Goal: Use online tool/utility

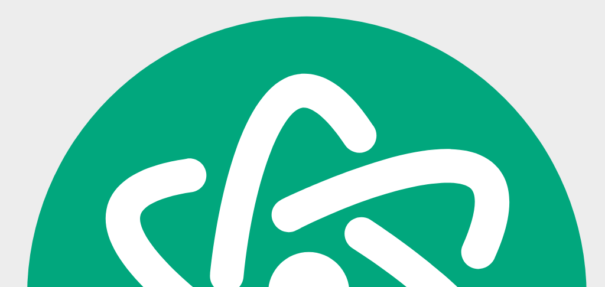
scroll to position [6247, 0]
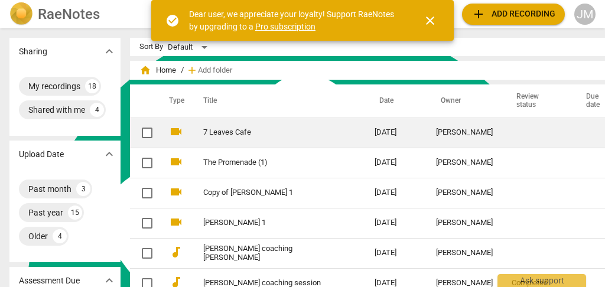
scroll to position [6247, 0]
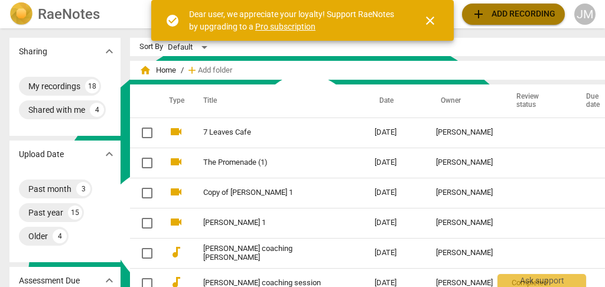
click at [511, 14] on span "add Add recording" at bounding box center [514, 14] width 84 height 14
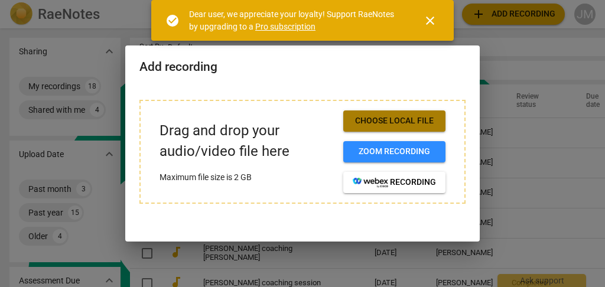
click at [390, 115] on button "Choose local file" at bounding box center [394, 120] width 102 height 21
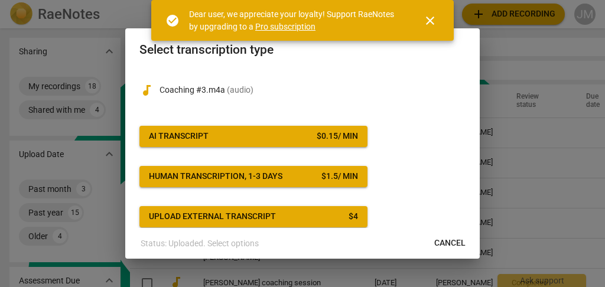
click at [282, 134] on span "AI Transcript $ 0.15 / min" at bounding box center [253, 137] width 209 height 12
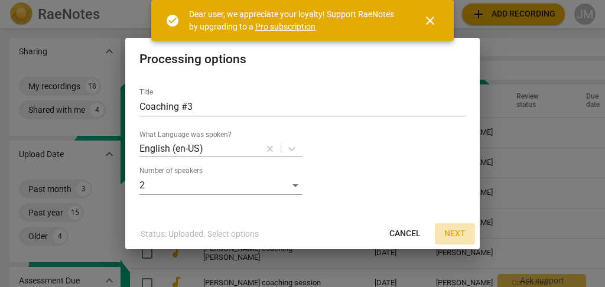
click at [453, 230] on span "Next" at bounding box center [454, 234] width 21 height 12
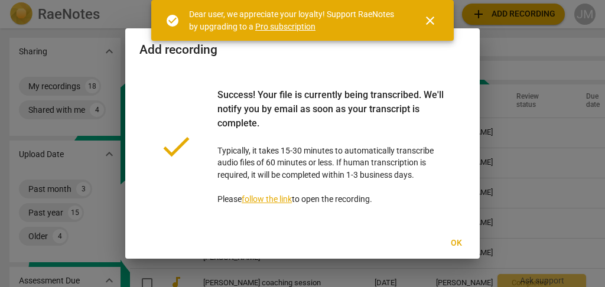
click at [531, 205] on div at bounding box center [302, 143] width 605 height 287
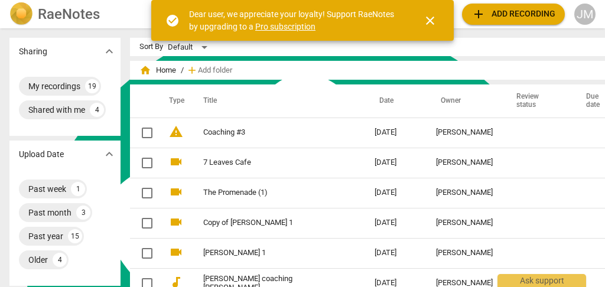
click at [336, 132] on td "Coaching #3" at bounding box center [277, 133] width 176 height 30
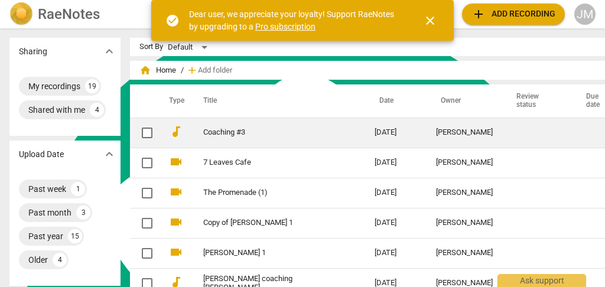
click at [290, 136] on link "Coaching #3" at bounding box center [267, 132] width 129 height 9
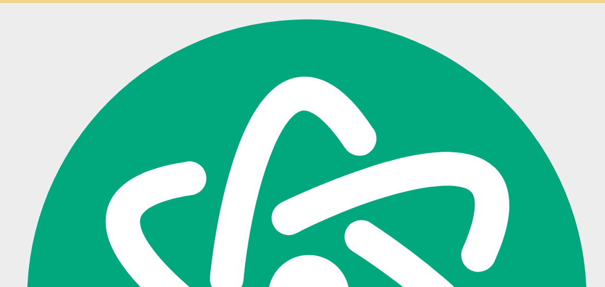
type textarea "1.1. Demonstrates Personal integrity Demonstrates personal integrity and honest…"
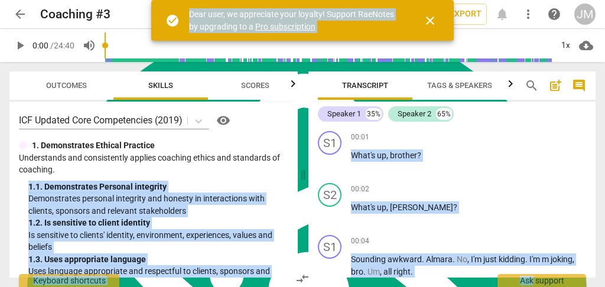
click at [64, 82] on span "Outcomes" at bounding box center [66, 85] width 41 height 9
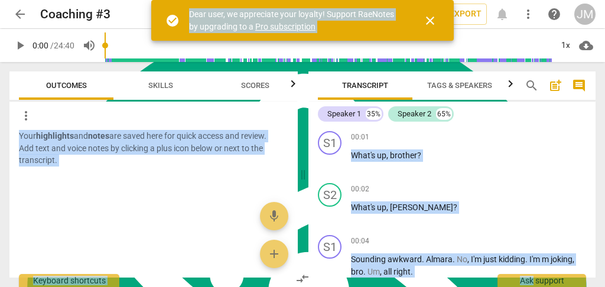
click at [432, 18] on span "close" at bounding box center [430, 21] width 14 height 14
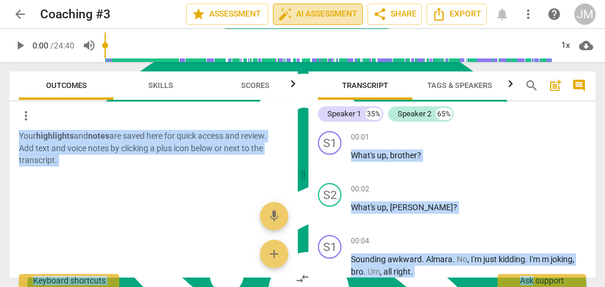
click at [323, 15] on span "auto_fix_high AI Assessment" at bounding box center [317, 14] width 79 height 14
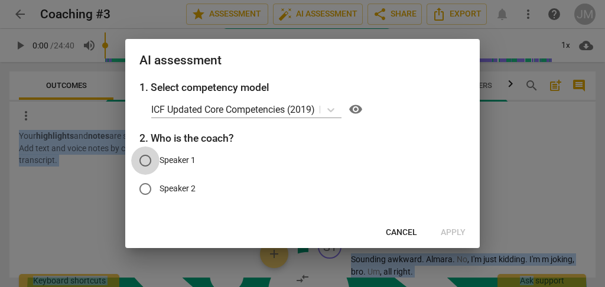
click at [144, 160] on input "Speaker 1" at bounding box center [145, 161] width 28 height 28
radio input "true"
drag, startPoint x: 459, startPoint y: 231, endPoint x: 451, endPoint y: 227, distance: 8.7
click at [458, 230] on span "Apply" at bounding box center [453, 233] width 25 height 12
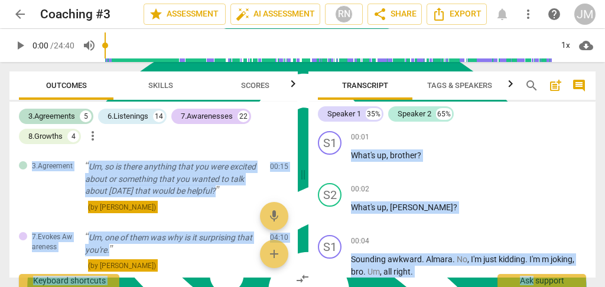
click at [251, 142] on div "3.Agreements 5 6.Listenings 14 7.Awarenesses 22 8.Growths 4 more_vert" at bounding box center [158, 126] width 279 height 40
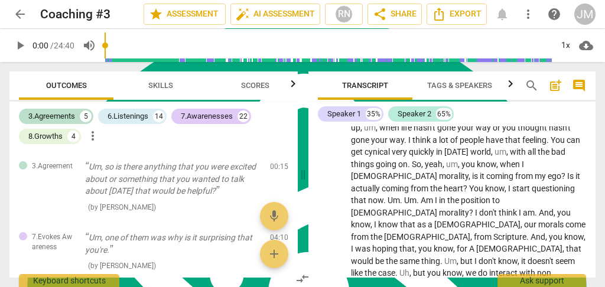
scroll to position [709, 0]
